Goal: Entertainment & Leisure: Consume media (video, audio)

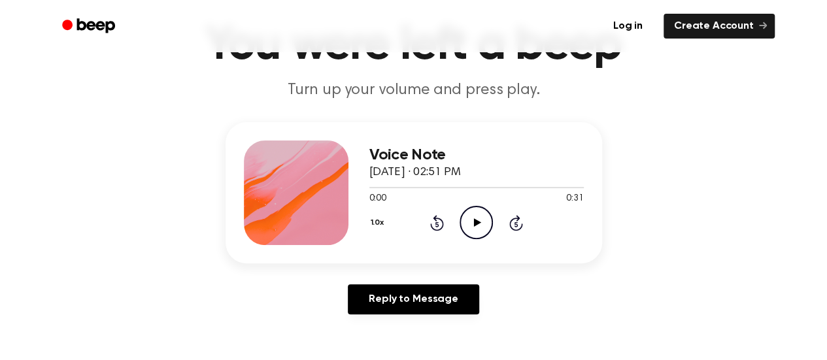
scroll to position [69, 0]
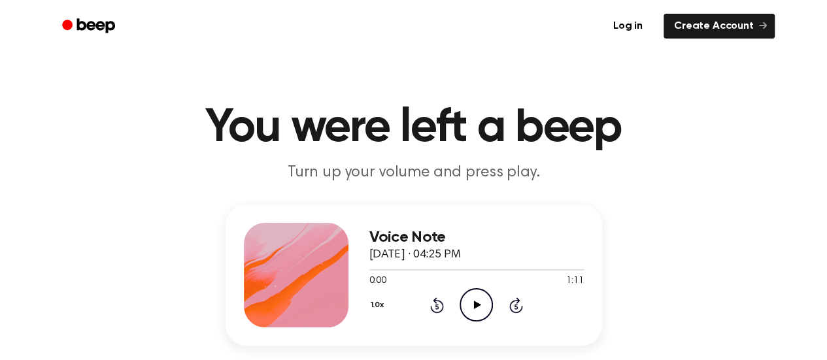
click at [297, 288] on div at bounding box center [296, 275] width 105 height 105
click at [302, 266] on div at bounding box center [296, 275] width 105 height 105
click at [318, 264] on div at bounding box center [296, 275] width 105 height 105
